Goal: Information Seeking & Learning: Learn about a topic

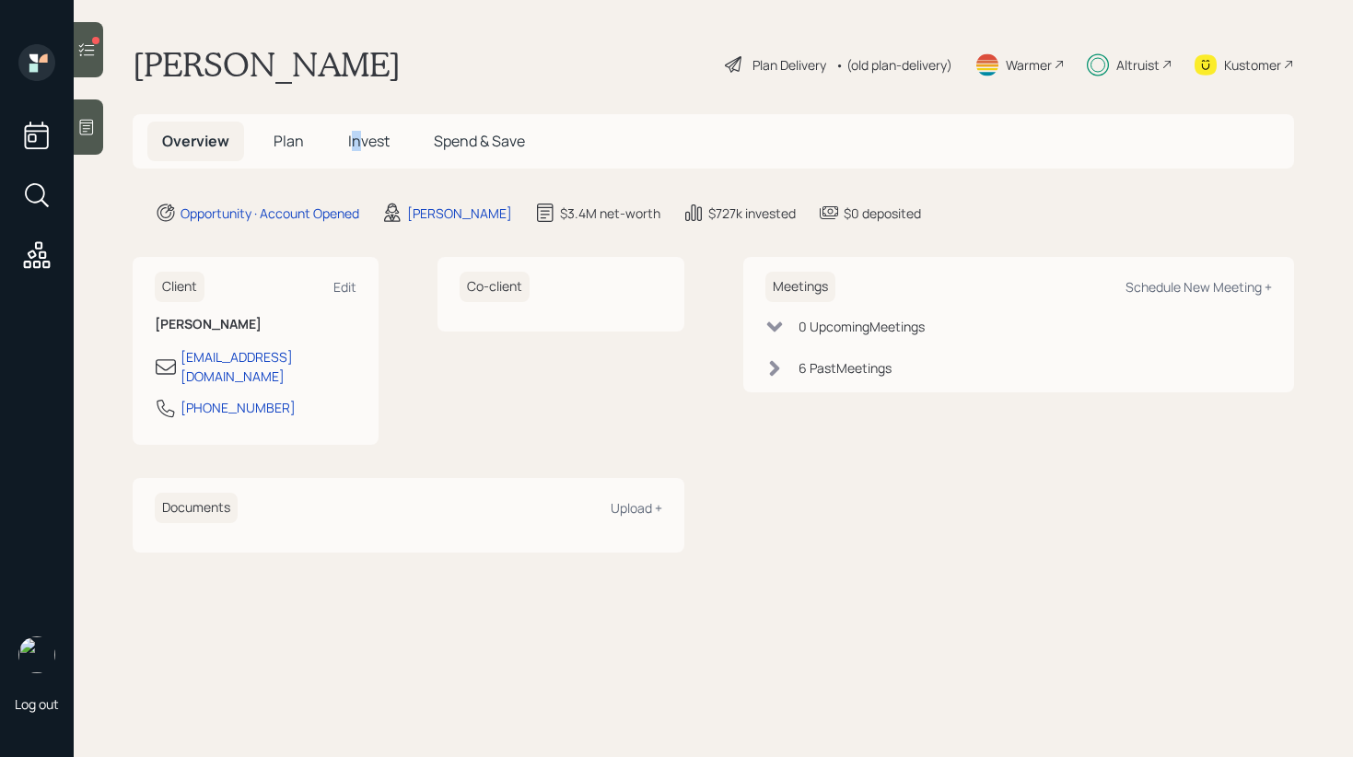
click at [355, 138] on span "Invest" at bounding box center [368, 141] width 41 height 20
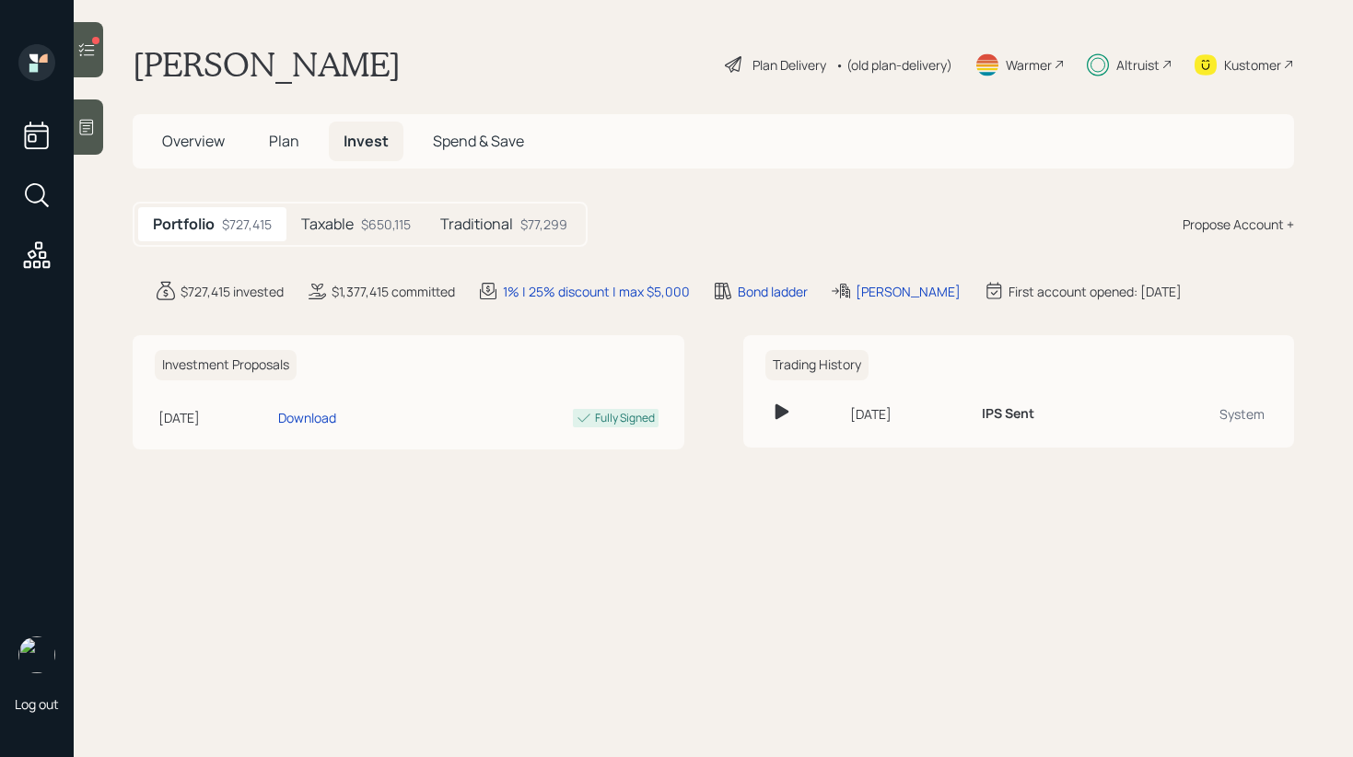
click at [371, 217] on div "$650,115" at bounding box center [386, 224] width 50 height 19
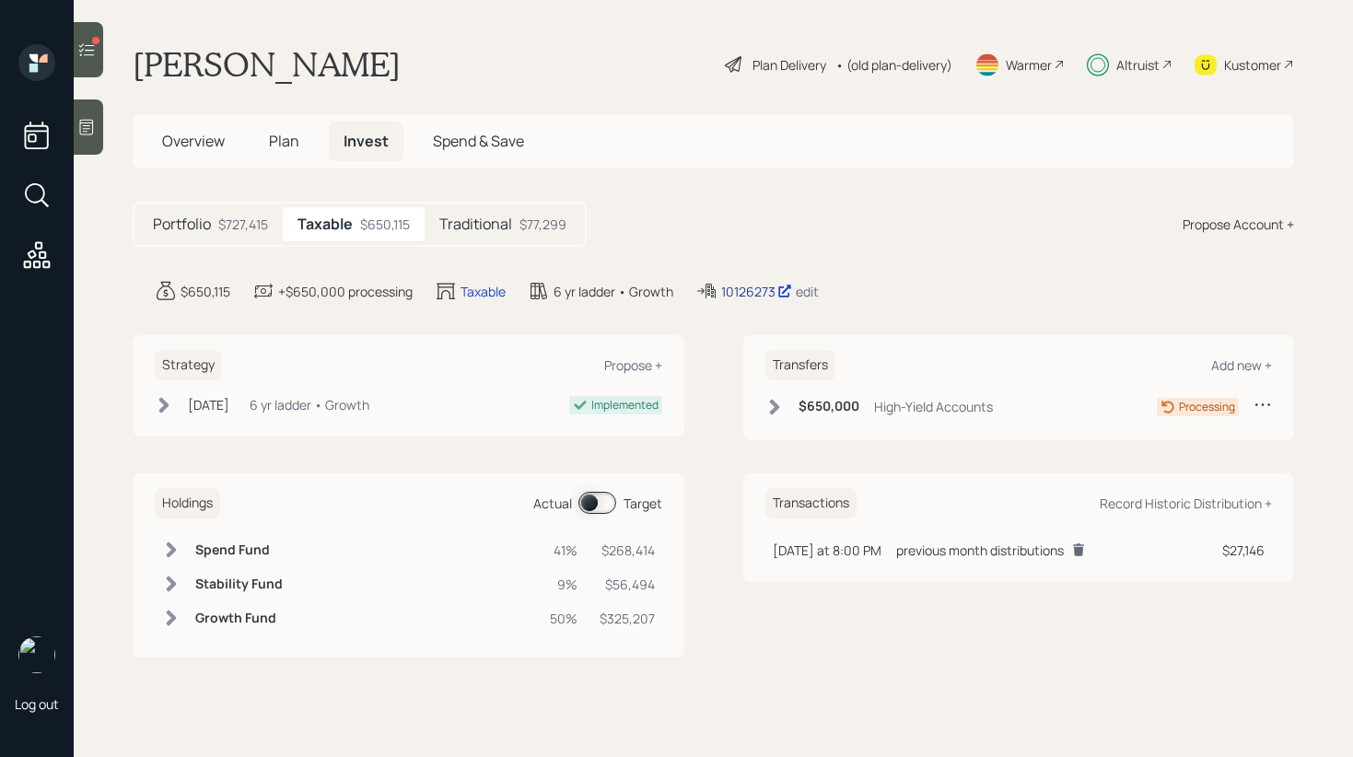
click at [755, 295] on div "10126273" at bounding box center [756, 291] width 71 height 19
click at [88, 41] on icon at bounding box center [86, 50] width 18 height 18
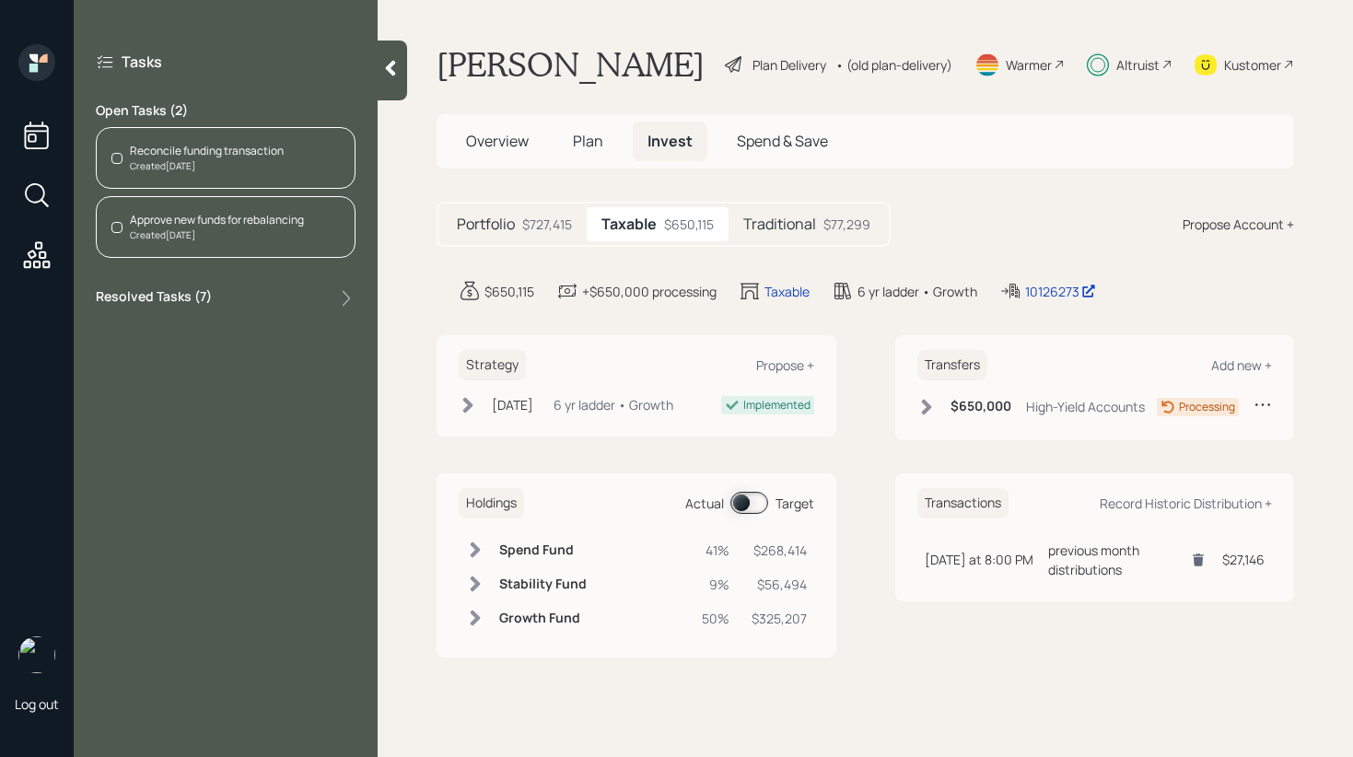
click at [309, 287] on div "Resolved Tasks ( 7 )" at bounding box center [226, 298] width 260 height 22
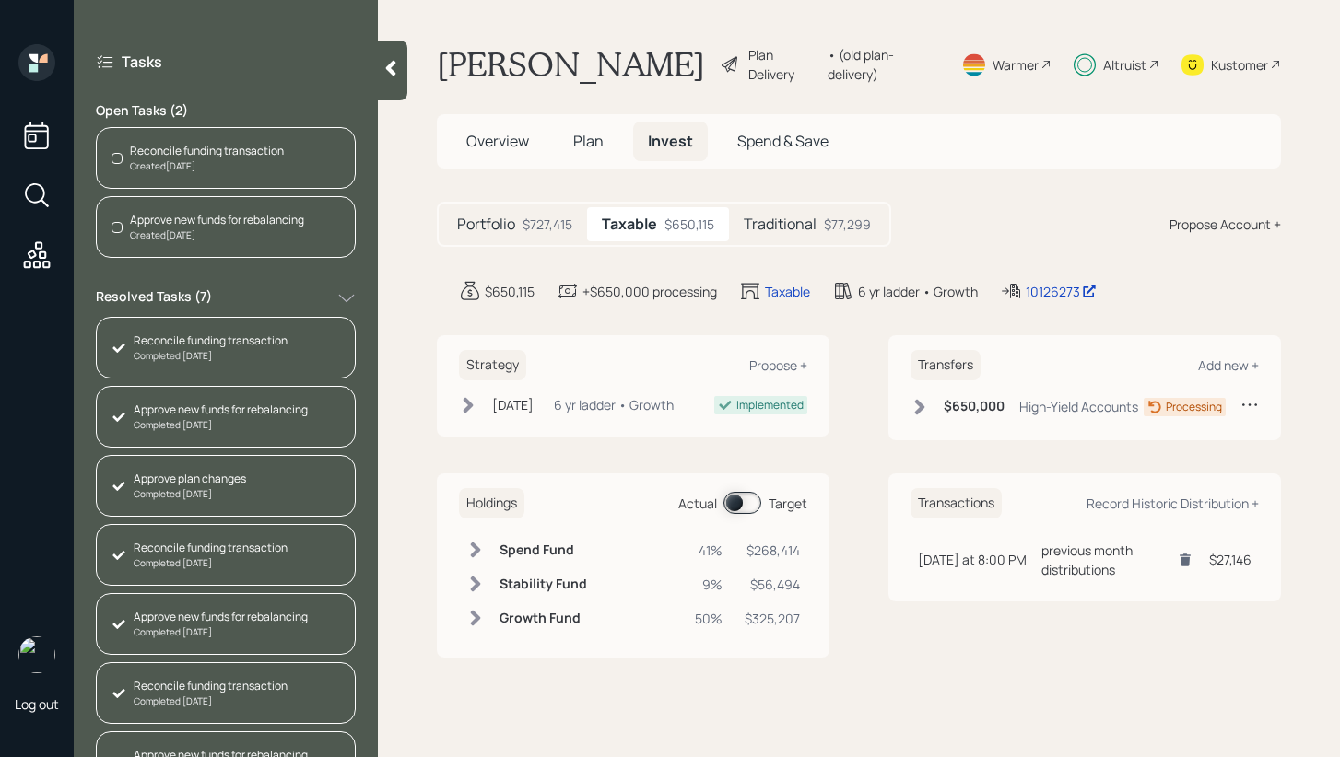
scroll to position [43, 0]
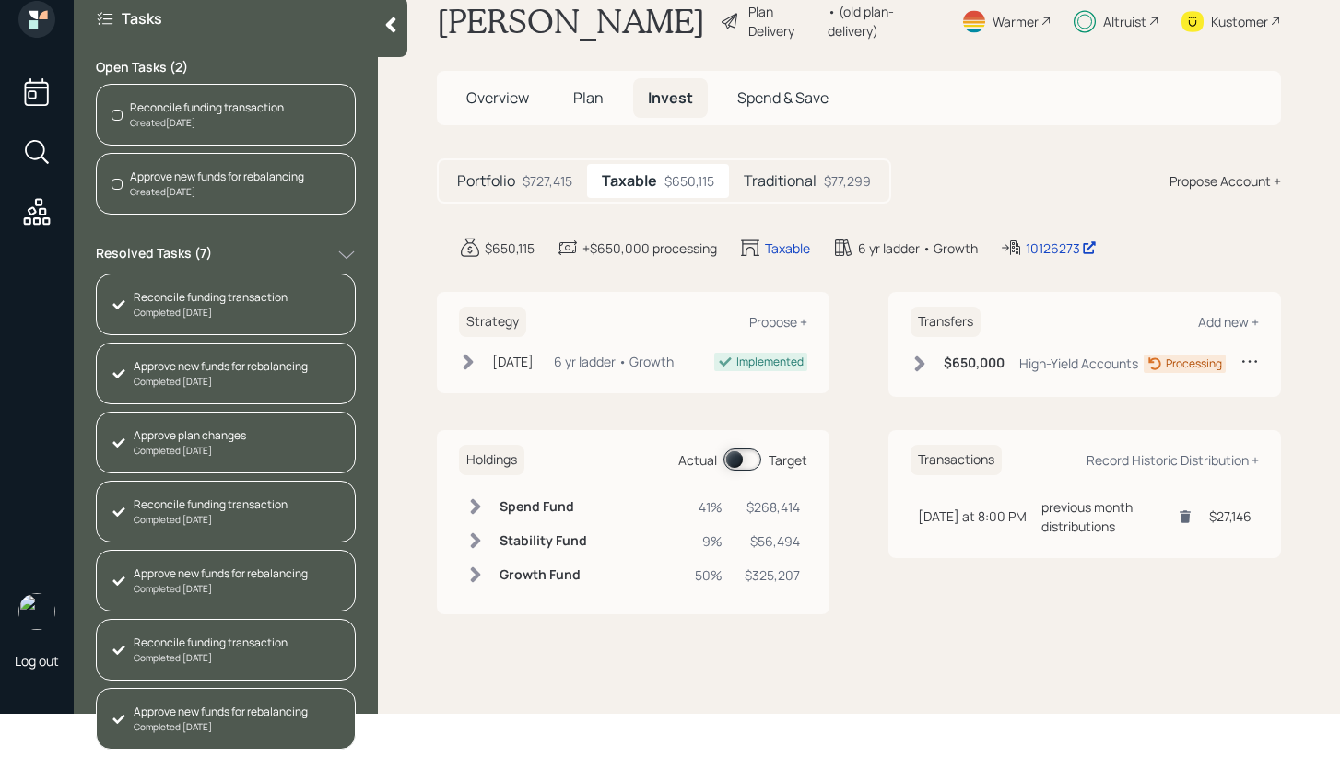
click at [388, 24] on icon at bounding box center [391, 26] width 10 height 16
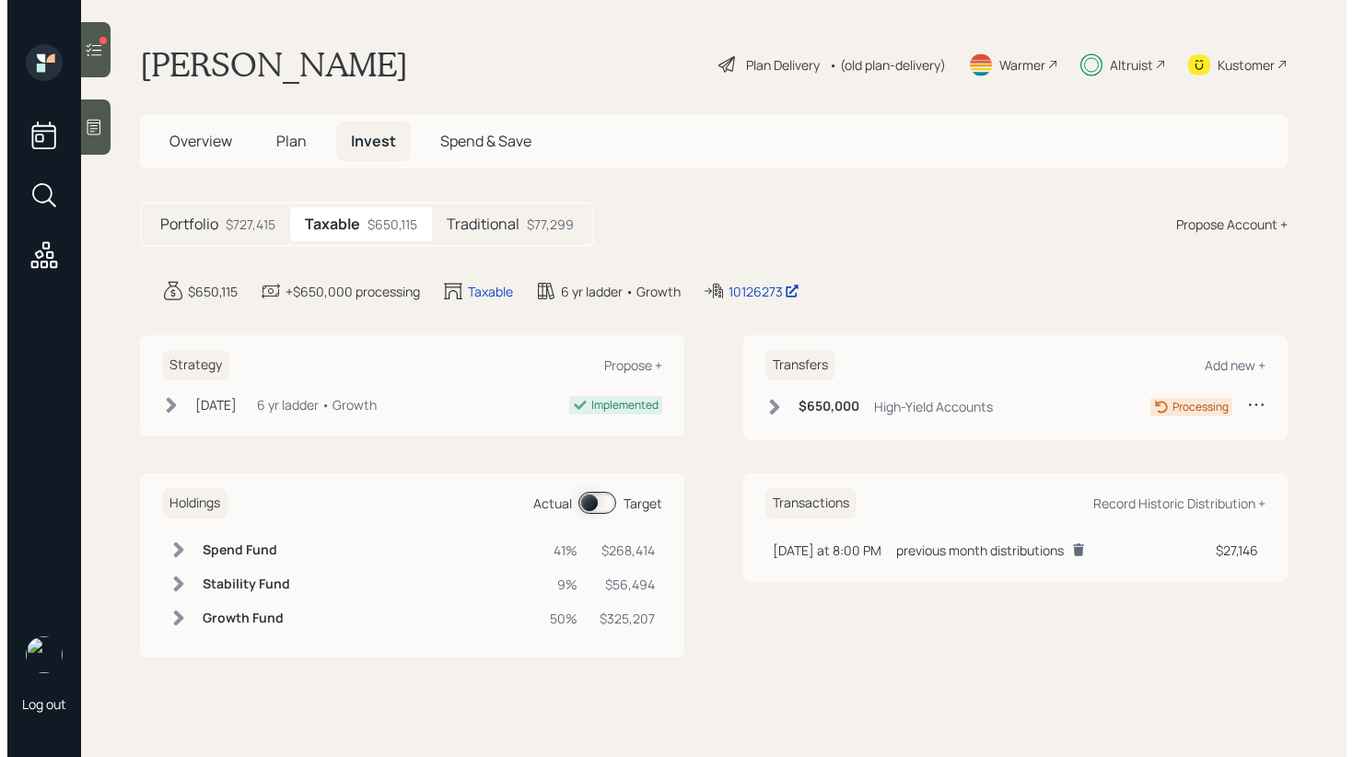
scroll to position [0, 0]
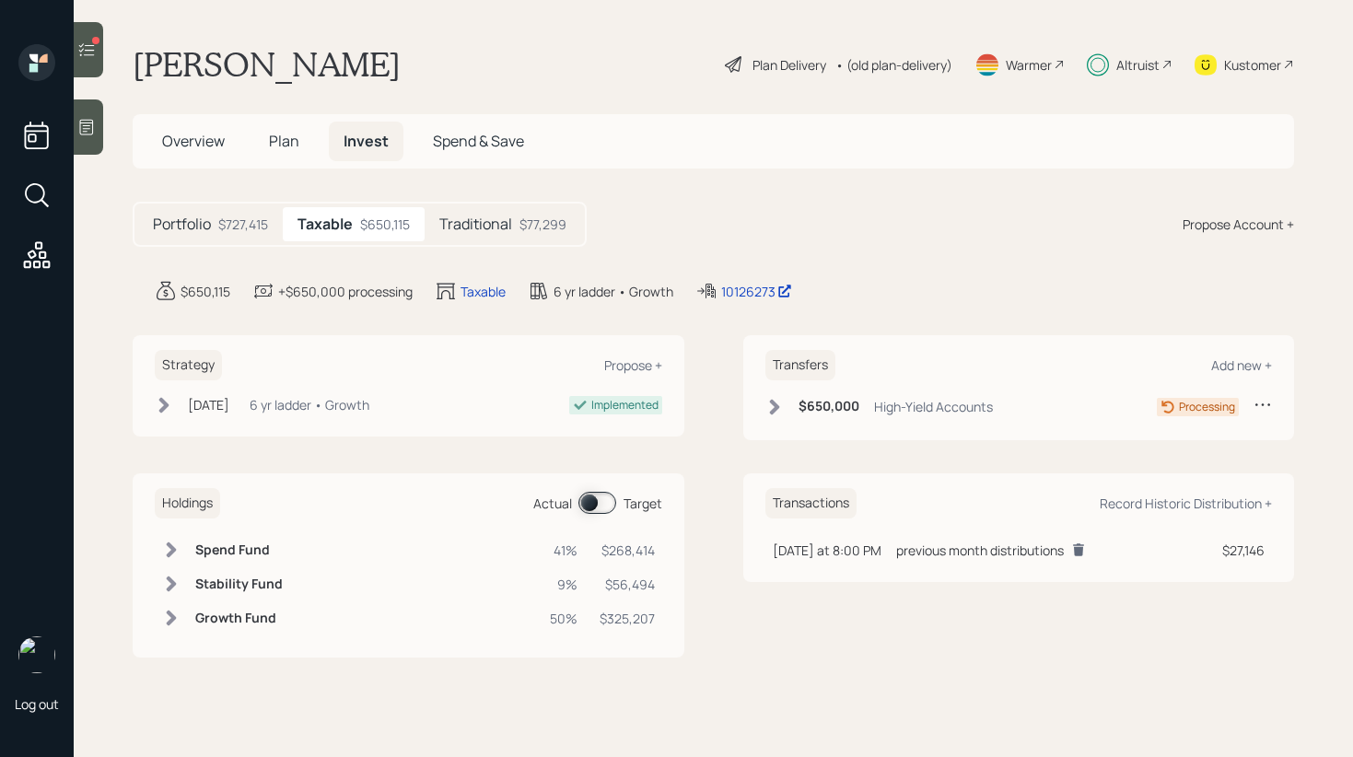
click at [776, 402] on icon at bounding box center [775, 407] width 18 height 18
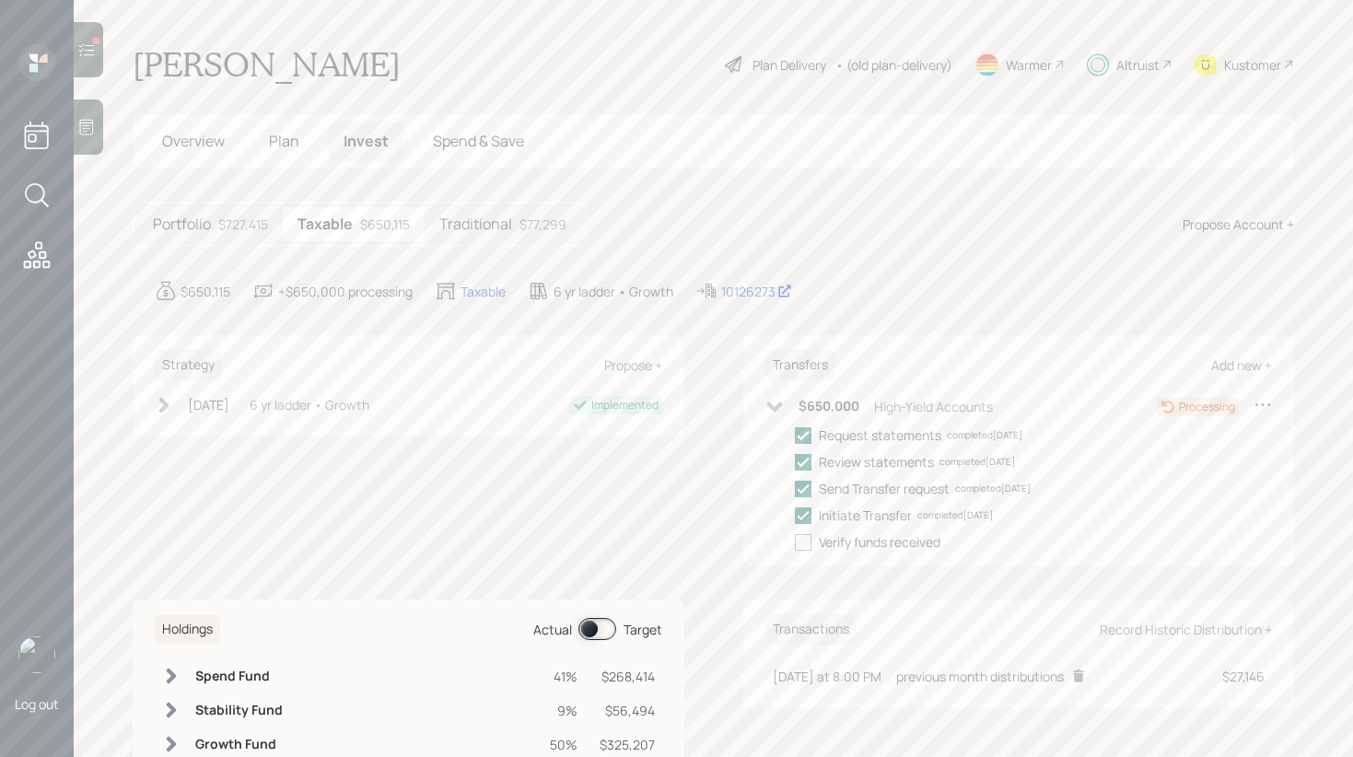
click at [768, 400] on icon at bounding box center [775, 407] width 18 height 18
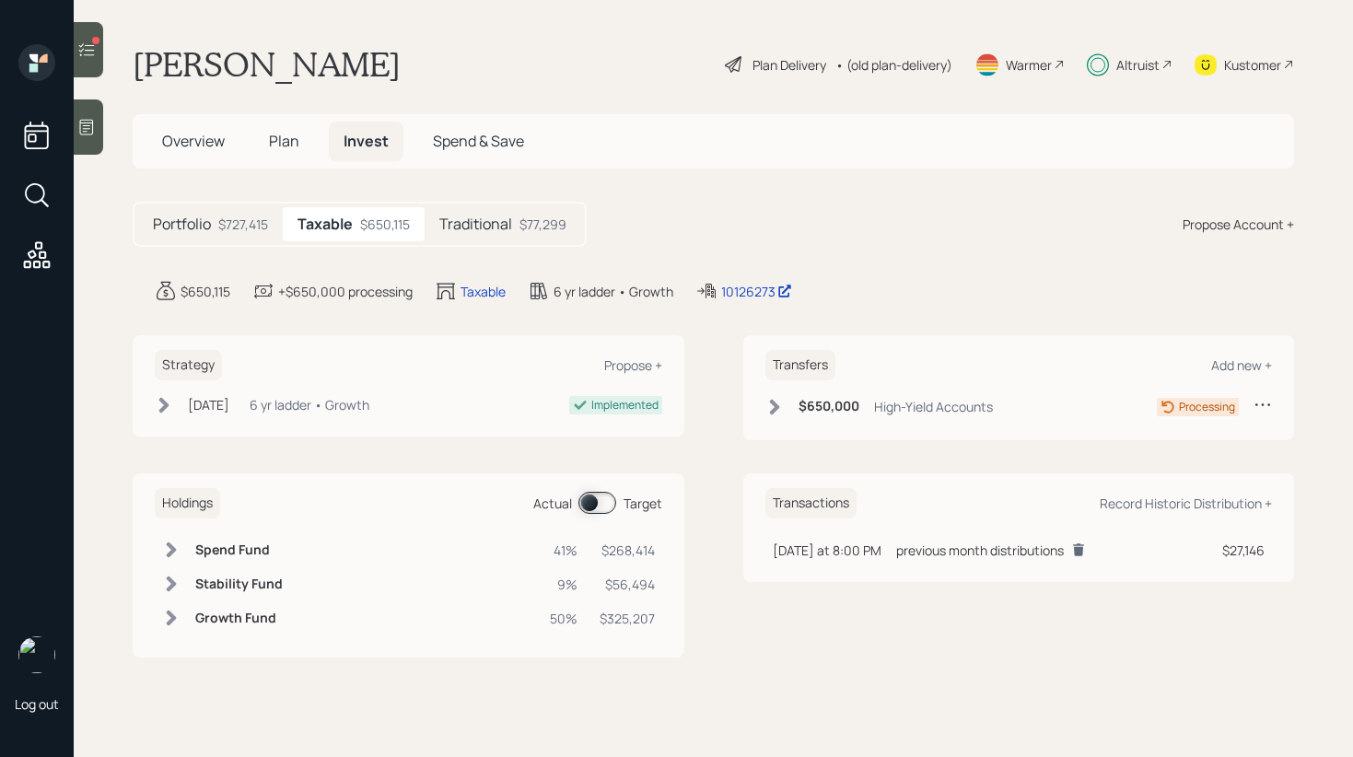
click at [166, 402] on icon at bounding box center [164, 405] width 10 height 16
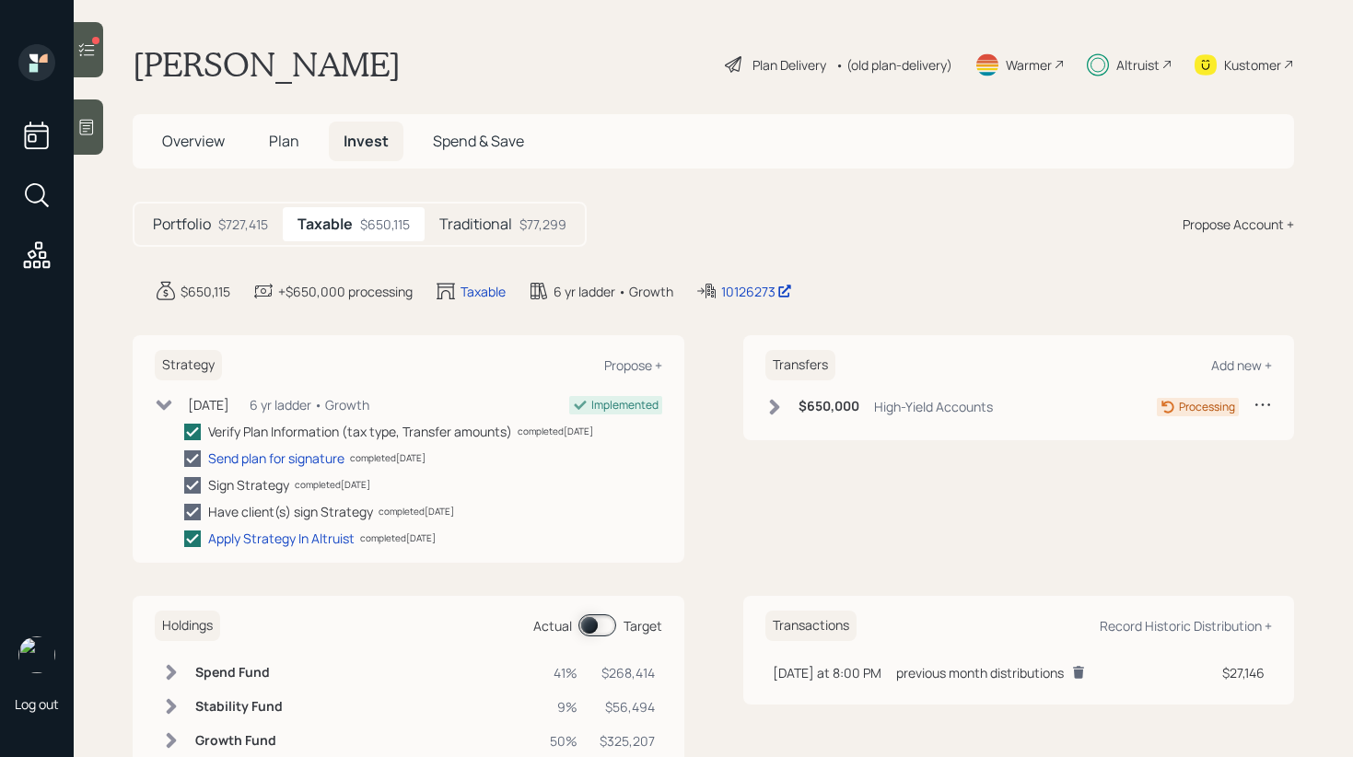
click at [167, 398] on icon at bounding box center [164, 405] width 18 height 18
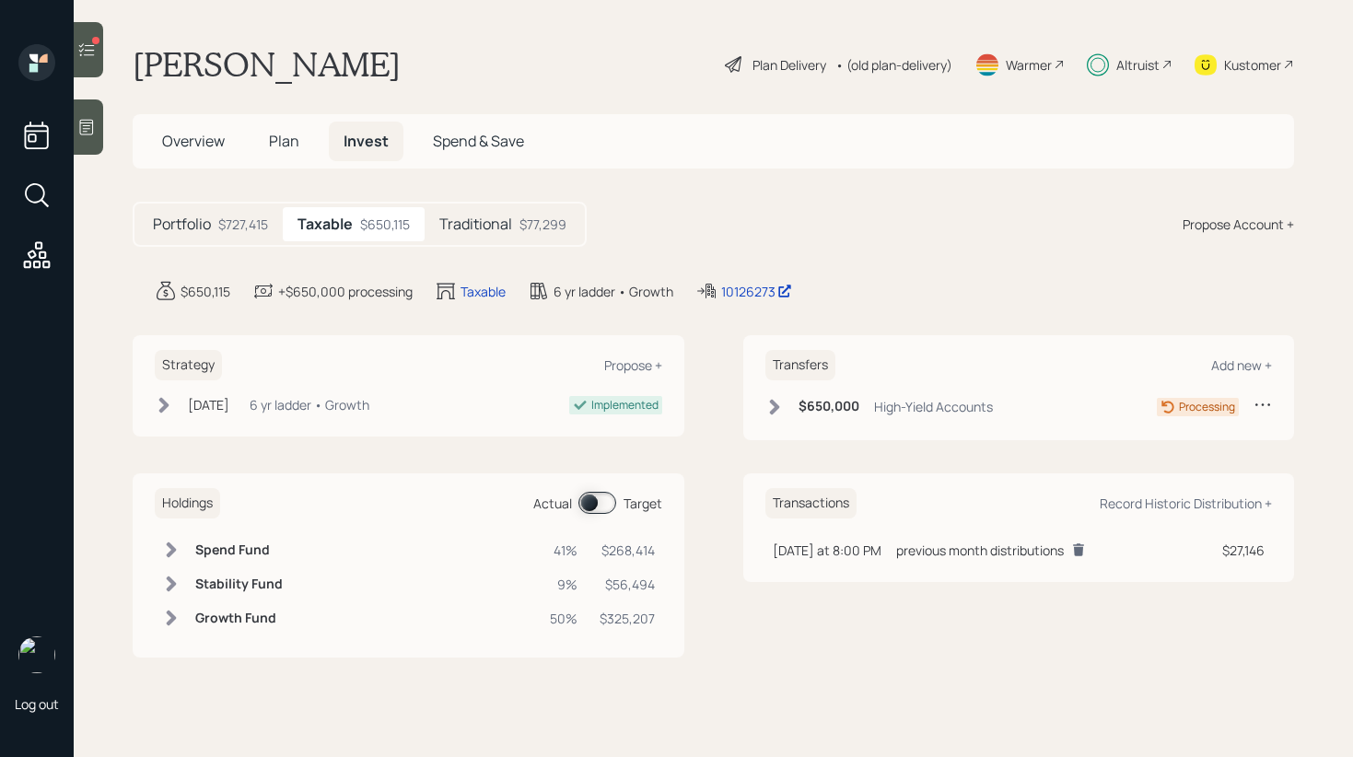
click at [41, 200] on icon at bounding box center [35, 193] width 20 height 20
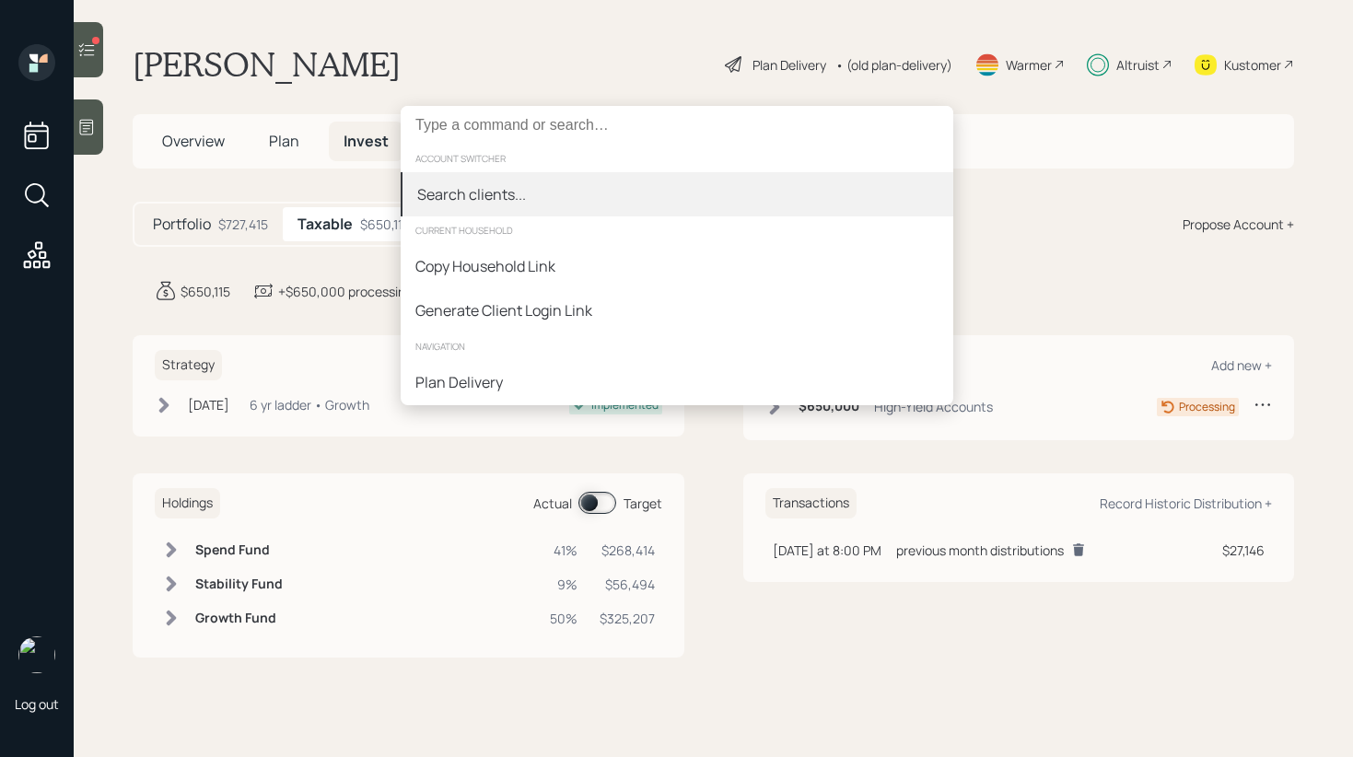
click at [609, 139] on input at bounding box center [677, 125] width 553 height 39
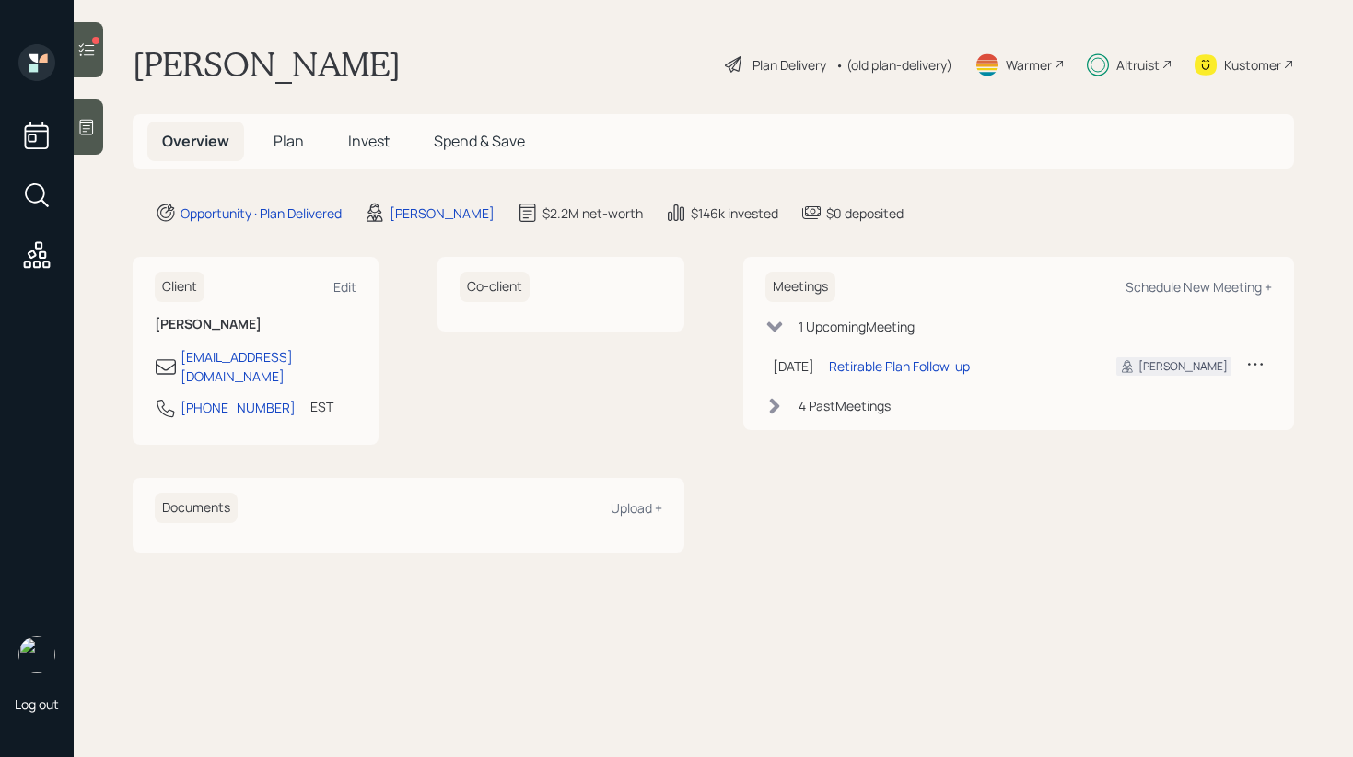
click at [374, 131] on span "Invest" at bounding box center [368, 141] width 41 height 20
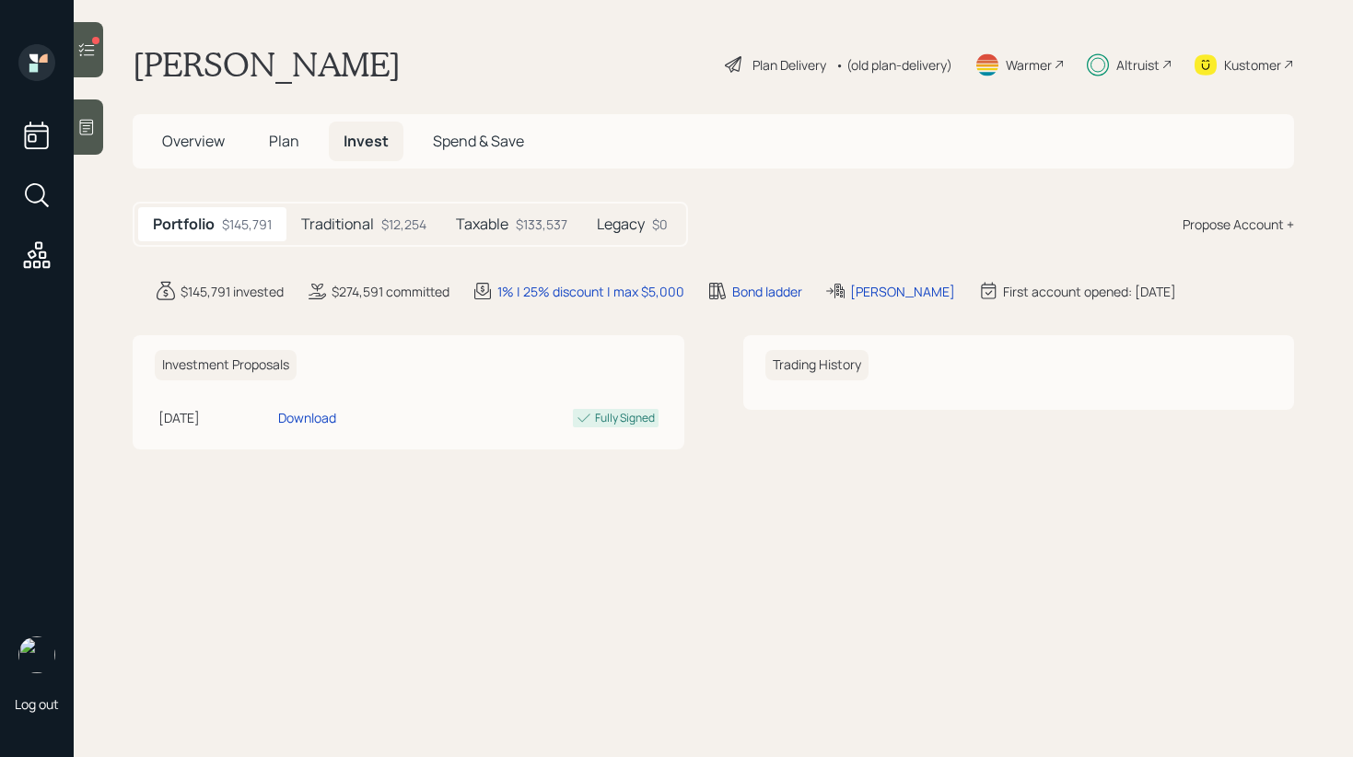
click at [497, 222] on h5 "Taxable" at bounding box center [482, 225] width 53 height 18
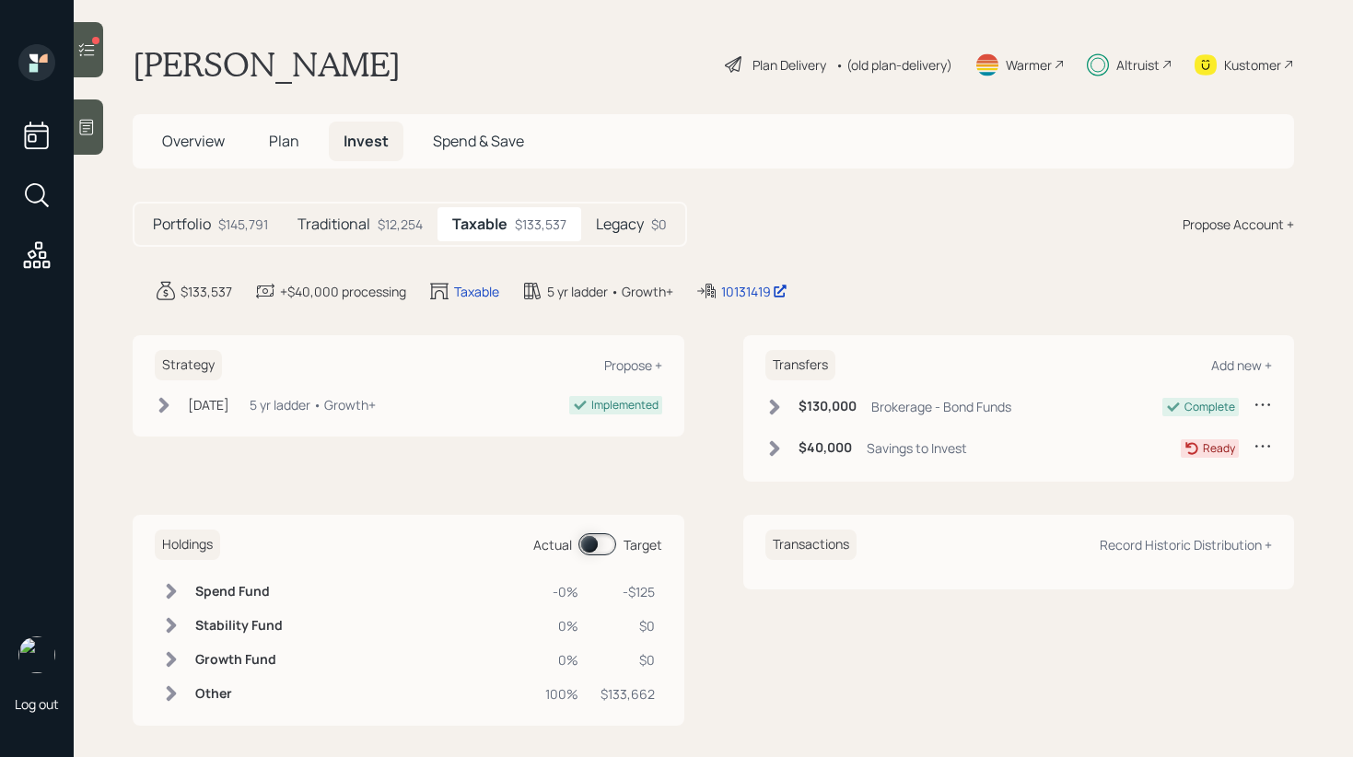
click at [626, 220] on h5 "Legacy" at bounding box center [620, 225] width 48 height 18
